Goal: Book appointment/travel/reservation

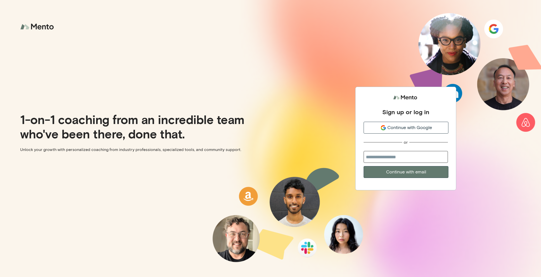
click at [393, 129] on span "Continue with Google" at bounding box center [409, 127] width 45 height 7
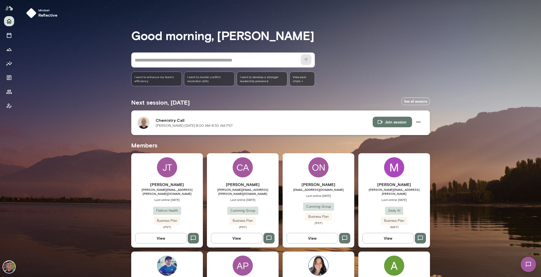
click at [163, 120] on h6 "Chemistry Call" at bounding box center [264, 120] width 217 height 6
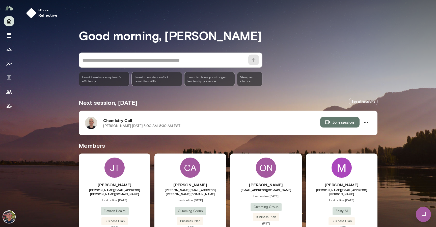
scroll to position [17, 0]
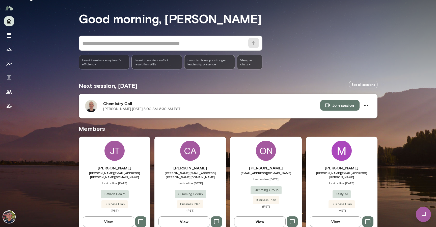
click at [107, 107] on p "[PERSON_NAME] · [DATE] · 8:00 AM-8:30 AM PST" at bounding box center [141, 108] width 77 height 5
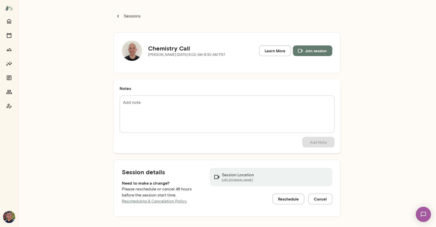
click at [168, 48] on h5 "Chemistry Call" at bounding box center [186, 48] width 77 height 8
click at [135, 50] on img at bounding box center [132, 51] width 20 height 20
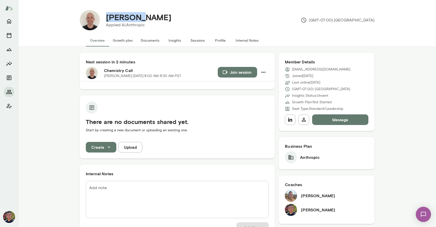
drag, startPoint x: 140, startPoint y: 17, endPoint x: 102, endPoint y: 13, distance: 38.3
click at [102, 13] on div "[PERSON_NAME]" at bounding box center [138, 17] width 73 height 10
copy h4 "[PERSON_NAME]"
click at [227, 78] on div "Join session" at bounding box center [243, 73] width 51 height 12
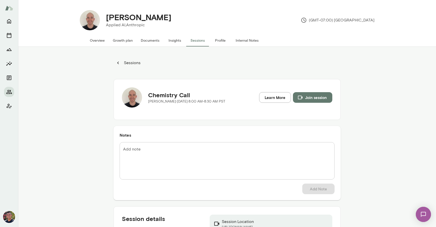
click at [313, 96] on button "Join session" at bounding box center [312, 97] width 39 height 11
